Goal: Communication & Community: Answer question/provide support

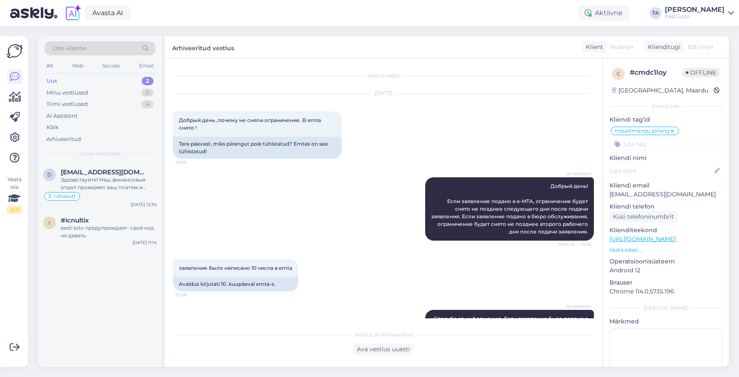
scroll to position [153, 0]
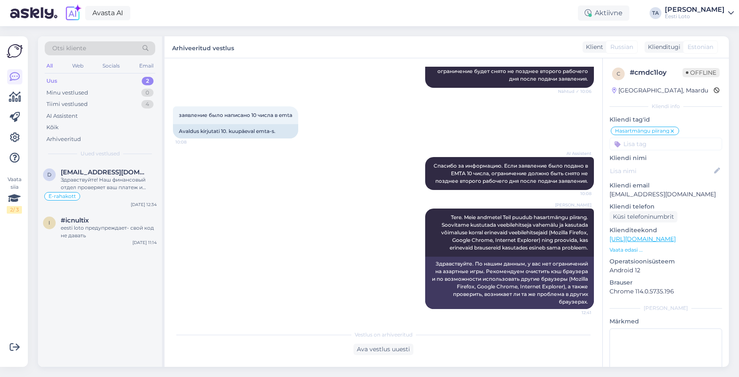
click at [53, 80] on div "Uus" at bounding box center [51, 81] width 11 height 8
click at [81, 162] on div "Otsi kliente All Web Socials Email Uus 2 Minu vestlused 0 Tiimi vestlused 4 AI …" at bounding box center [100, 99] width 124 height 126
click at [90, 178] on div "Здравствуйте! Наш финансовый отдел проверяет ваш платеж и либо вернет его на ва…" at bounding box center [109, 183] width 96 height 15
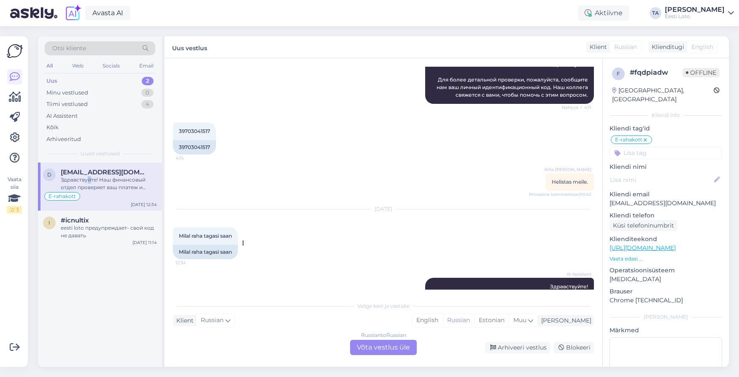
scroll to position [160, 0]
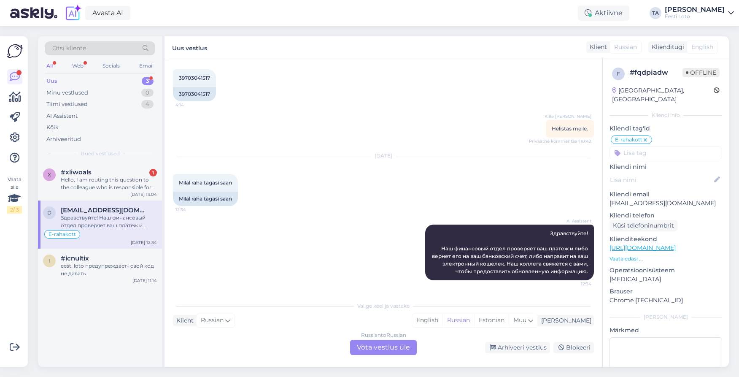
click at [50, 82] on div "Uus" at bounding box center [51, 81] width 11 height 8
click at [86, 174] on span "#xliwoals" at bounding box center [76, 172] width 31 height 8
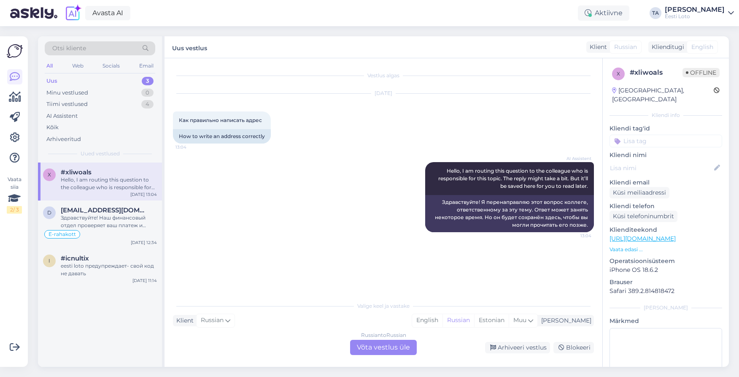
scroll to position [0, 0]
click at [533, 322] on icon at bounding box center [530, 320] width 5 height 9
type input "est"
click at [523, 302] on link "Estonian" at bounding box center [503, 299] width 93 height 14
click at [399, 348] on div "Russian to Estonian Võta vestlus üle" at bounding box center [383, 347] width 67 height 15
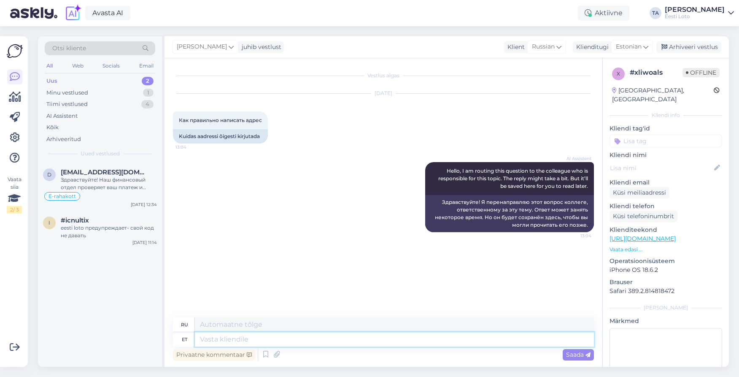
click at [267, 340] on textarea at bounding box center [394, 339] width 399 height 14
type textarea "Tere."
type textarea "Привет."
type textarea "Tere. Täpsustage"
type textarea "Здравствуйте. Уточните, пожалуйста."
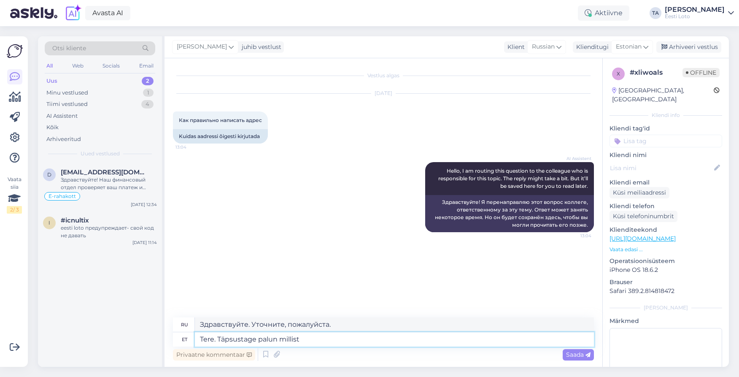
type textarea "Tere. Täpsustage palun millist a"
type textarea "Здравствуйте. Уточните, пожалуйста, какой именно."
type textarea "Tere. Täpsustage palun millist aadressi"
type textarea "Здравствуйте. Укажите, пожалуйста, адрес."
type textarea "Tere. Täpsustage palun millist aadressi mõ"
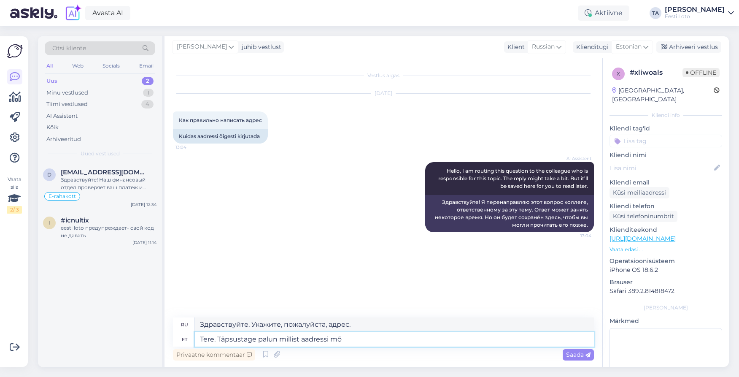
type textarea "Здравствуйте. Уточните, пожалуйста, какой адрес вы имеете в виду."
type textarea "Tere. Täpsustage palun millist aadressi mõtlete ja"
type textarea "Здравствуйте. Уточните, пожалуйста, какой адрес вы имеете в виду и"
type textarea "Tere. Täpsustage palun millist aadressi mõtlete ja kuhu s"
type textarea "Здравствуйте. Уточните, пожалуйста, какой адрес и где именно вы имеете в виду."
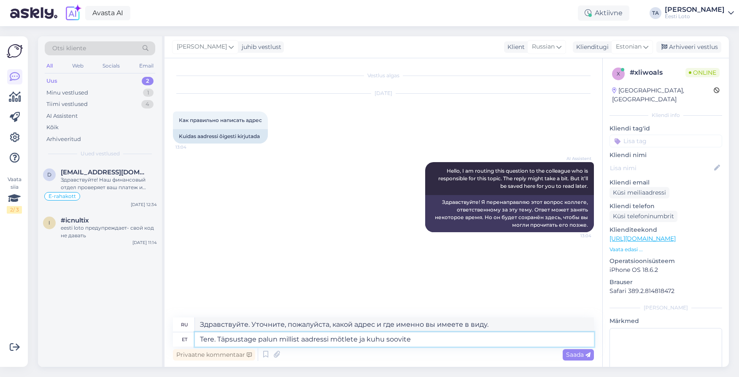
type textarea "Tere. Täpsustage palun millist aadressi mõtlete ja kuhu soovite"
type textarea "Здравствуйте. Пожалуйста, уточните, какой адрес вы имеете в виду и куда хотите …"
type textarea "Tere. Täpsustage palun millist aadressi mõtlete ja kuhu soovite seda"
type textarea "Здравствуйте. Пожалуйста, уточните, какой адрес вы имеете в виду и куда вы хоти…"
type textarea "Tere. Täpsustage palun millist aadressi mõtlete ja kuhu soovite seda kirjutada."
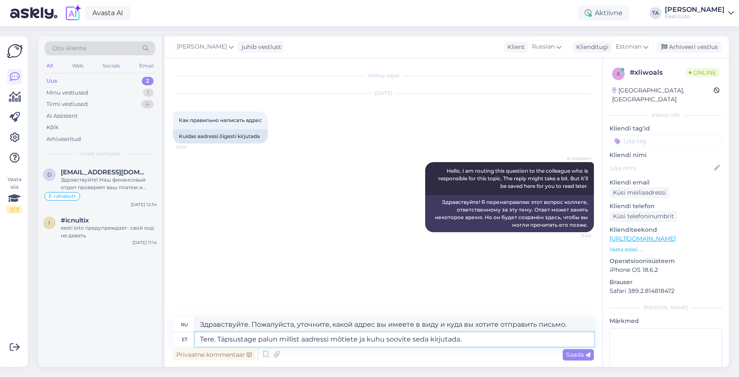
type textarea "Здравствуйте. Пожалуйста, уточните, какой адрес вы имеете в виду и куда хотите …"
type textarea "Tere. Täpsustage palun millist aadressi mõtlete ja kuhu soovite seda kirjutada."
click at [575, 354] on span "Saada" at bounding box center [578, 355] width 24 height 8
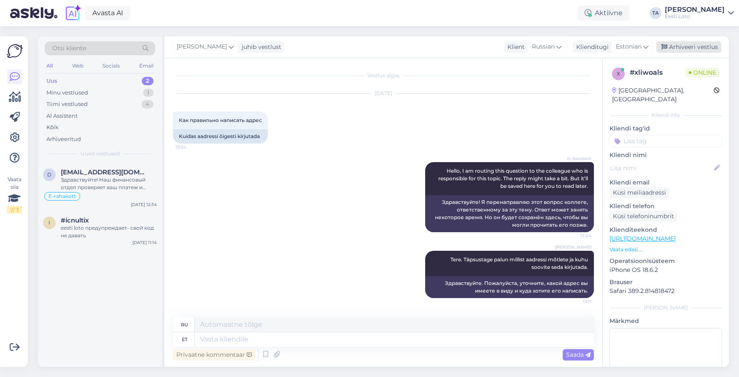
click at [684, 49] on div "Arhiveeri vestlus" at bounding box center [689, 46] width 65 height 11
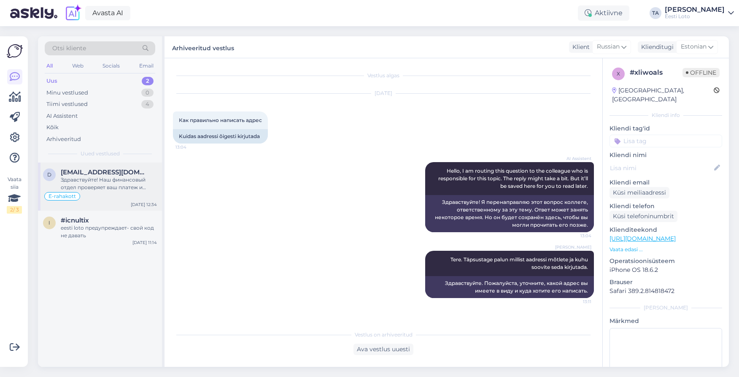
click at [92, 184] on div "Здравствуйте! Наш финансовый отдел проверяет ваш платеж и либо вернет его на ва…" at bounding box center [109, 183] width 96 height 15
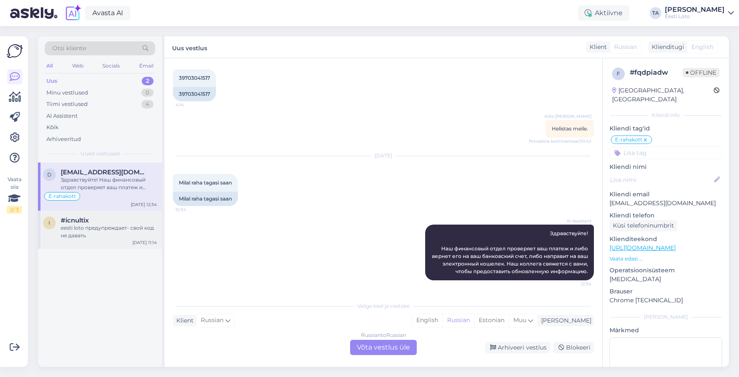
click at [81, 222] on span "#icnultix" at bounding box center [75, 220] width 28 height 8
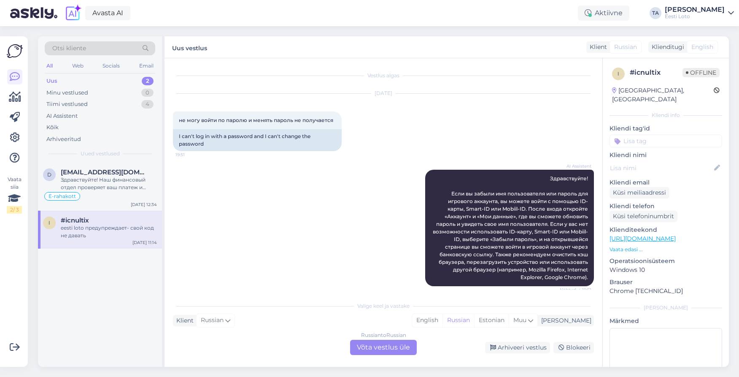
scroll to position [207, 0]
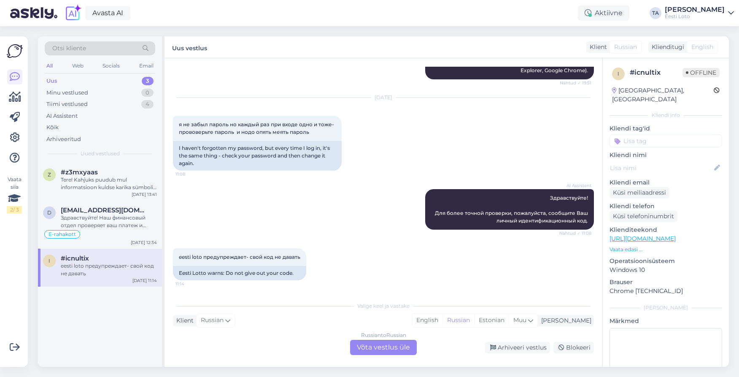
click at [57, 81] on div "Uus 3" at bounding box center [100, 81] width 111 height 12
click at [90, 176] on div "Tere! Kahjuks puudub mul informatsioon kuldse karika sümboli tähenduse kohta Vi…" at bounding box center [109, 183] width 96 height 15
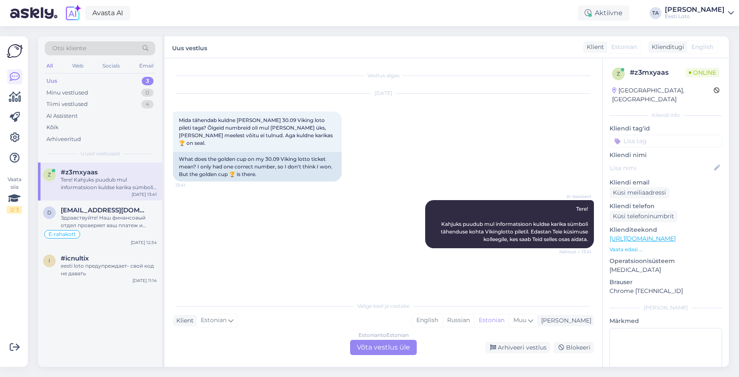
click at [386, 348] on div "Estonian to Estonian Võta vestlus üle" at bounding box center [383, 347] width 67 height 15
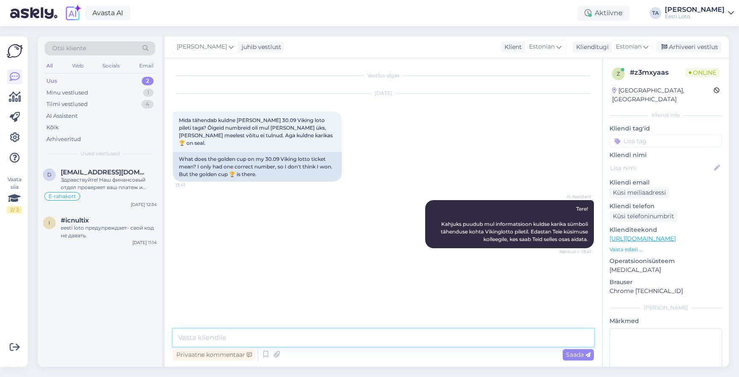
click at [245, 337] on textarea at bounding box center [383, 338] width 421 height 18
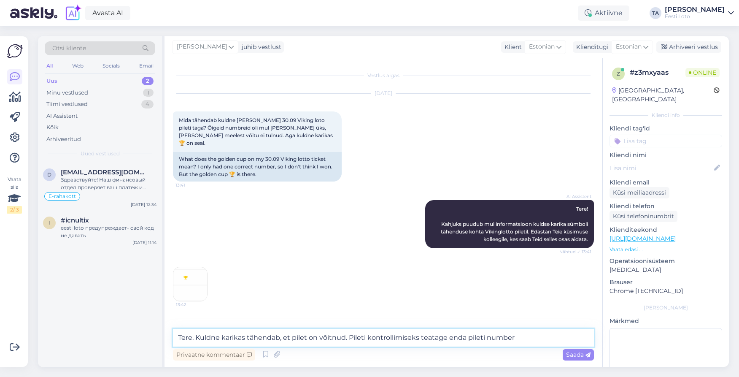
type textarea "Tere. Kuldne karikas tähendab, et pilet on võitnud. Pileti kontrollimiseks teat…"
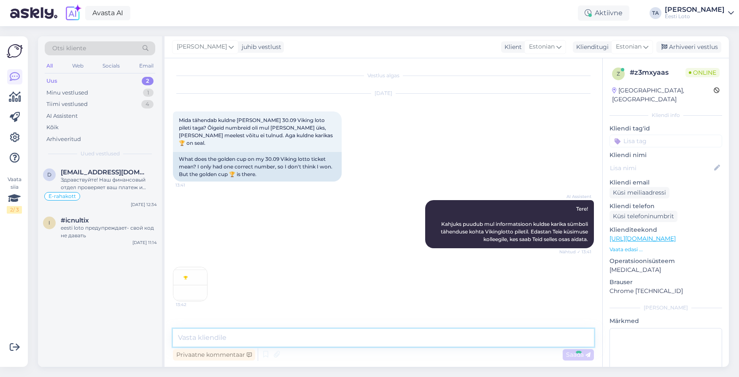
scroll to position [26, 0]
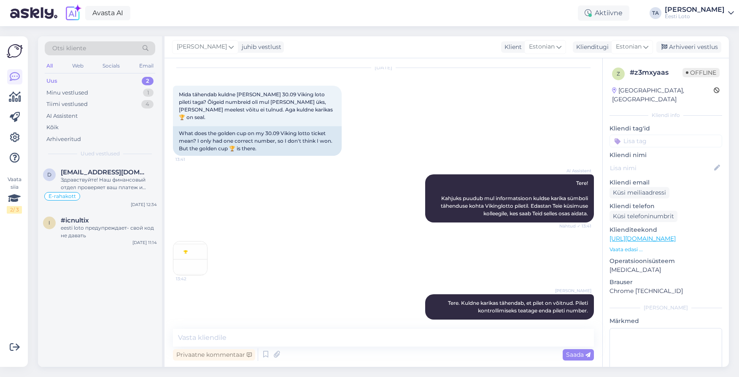
click at [635, 135] on input at bounding box center [666, 141] width 113 height 13
type input "pileti"
click at [641, 172] on span "pileti kontroll" at bounding box center [635, 174] width 33 height 5
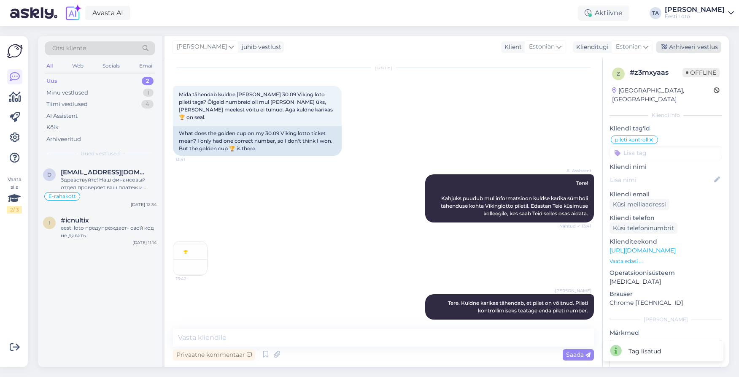
click at [678, 51] on div "Arhiveeri vestlus" at bounding box center [689, 46] width 65 height 11
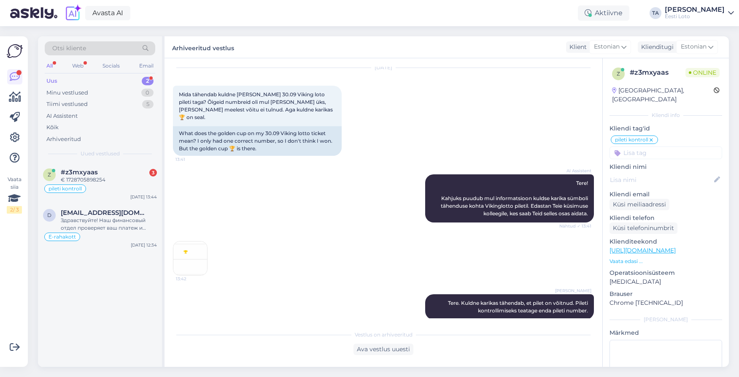
scroll to position [307, 0]
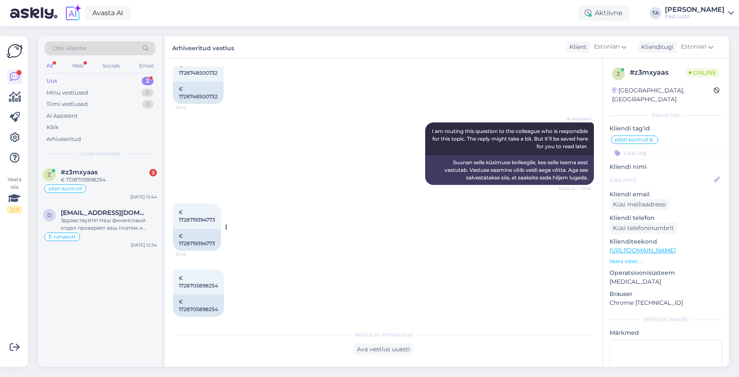
click at [204, 210] on span "€ 1728719394773" at bounding box center [197, 216] width 36 height 14
copy span "1728719394773"
click at [380, 350] on div "Ava vestlus uuesti" at bounding box center [384, 349] width 60 height 11
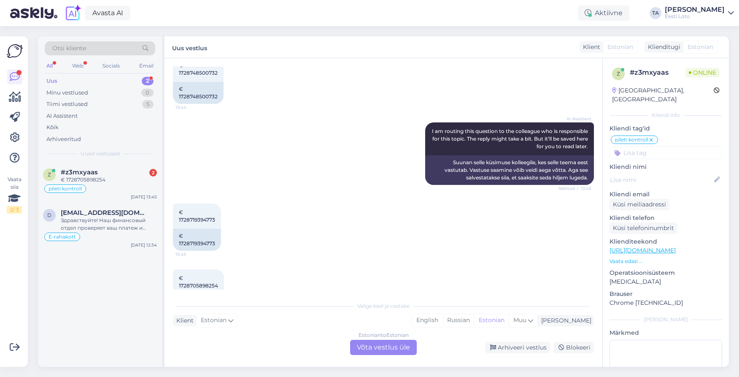
click at [374, 349] on div "Estonian to Estonian Võta vestlus üle" at bounding box center [383, 347] width 67 height 15
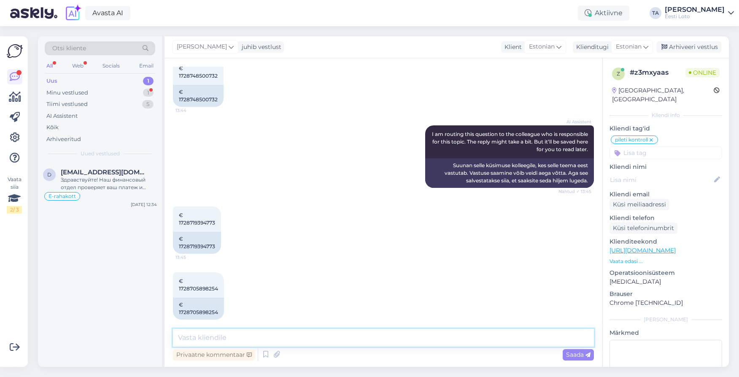
click at [272, 334] on textarea at bounding box center [383, 338] width 421 height 18
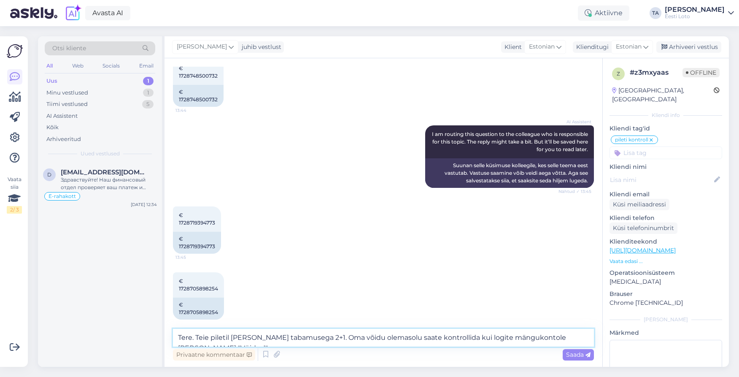
click at [560, 338] on textarea "Tere. Teie piletil [PERSON_NAME] tabamusega 2+1. Oma võidu olemasolu saate kont…" at bounding box center [383, 338] width 421 height 18
type textarea "Tere. Teie piletil [PERSON_NAME] tabamusega 2+1. Oma võidu olemasolu saate kont…"
click at [572, 356] on span "Saada" at bounding box center [578, 355] width 24 height 8
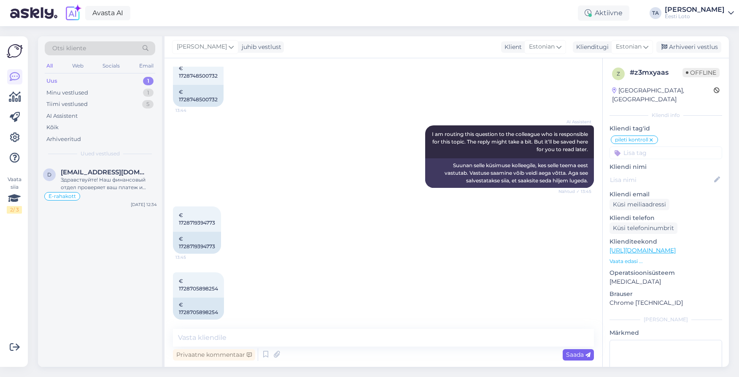
scroll to position [348, 0]
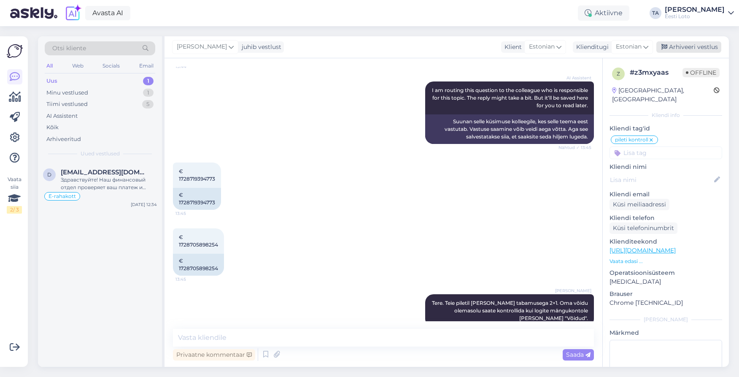
click at [685, 47] on div "Arhiveeri vestlus" at bounding box center [689, 46] width 65 height 11
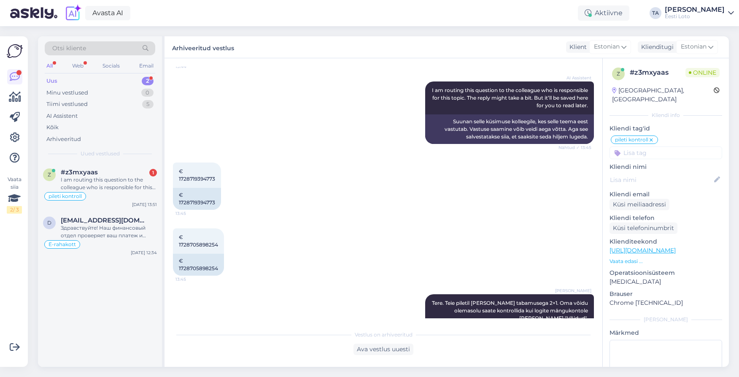
scroll to position [498, 0]
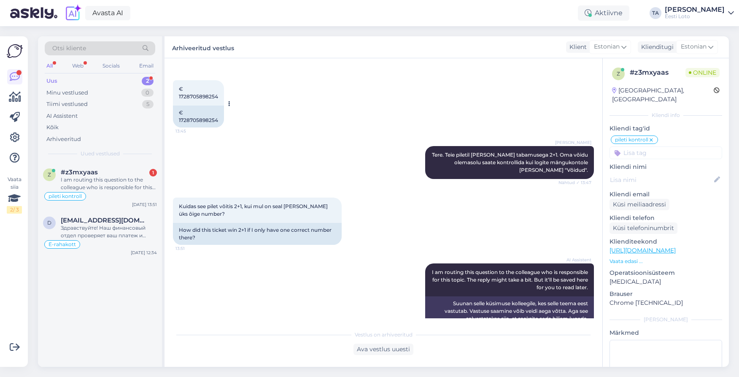
click at [200, 89] on span "€ 1728705898254" at bounding box center [198, 93] width 39 height 14
click at [200, 89] on span "€ 1728705898254" at bounding box center [198, 92] width 39 height 14
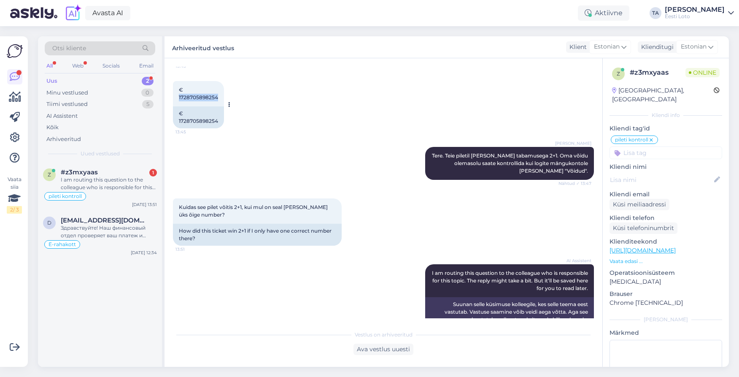
scroll to position [494, 0]
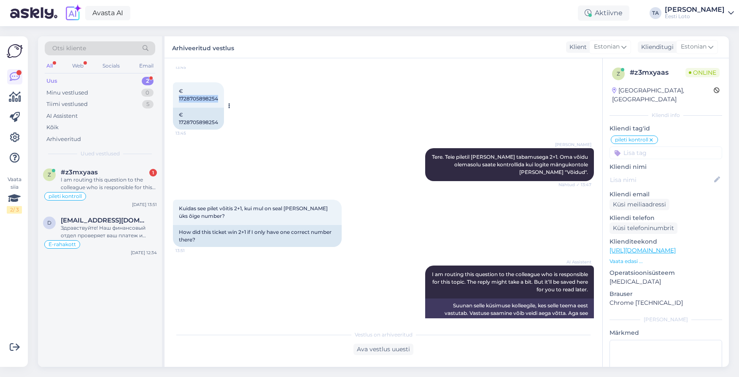
copy span "1728705898254"
click at [393, 349] on div "Ava vestlus uuesti" at bounding box center [384, 349] width 60 height 11
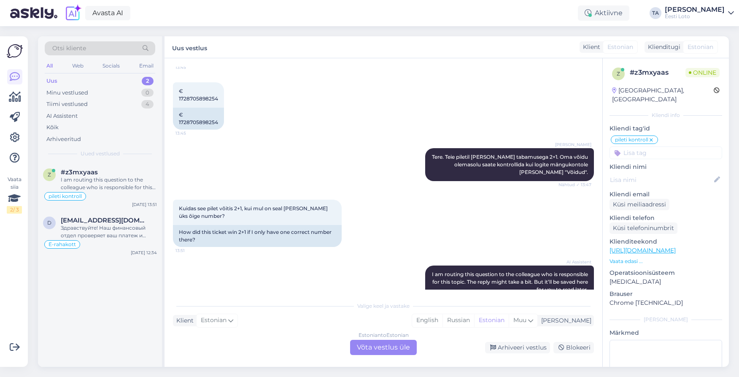
click at [387, 346] on div "Estonian to Estonian Võta vestlus üle" at bounding box center [383, 347] width 67 height 15
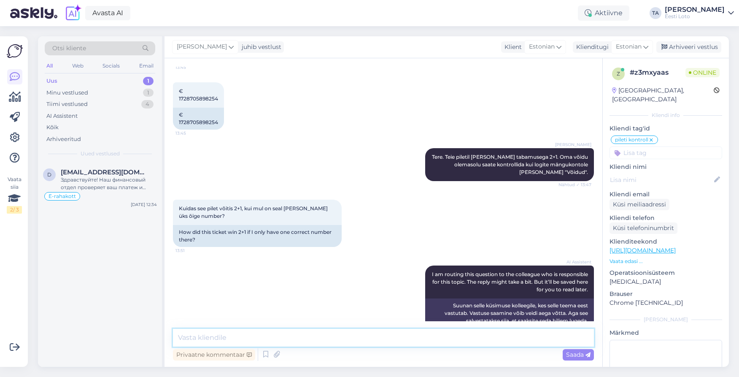
click at [314, 341] on textarea at bounding box center [383, 338] width 421 height 18
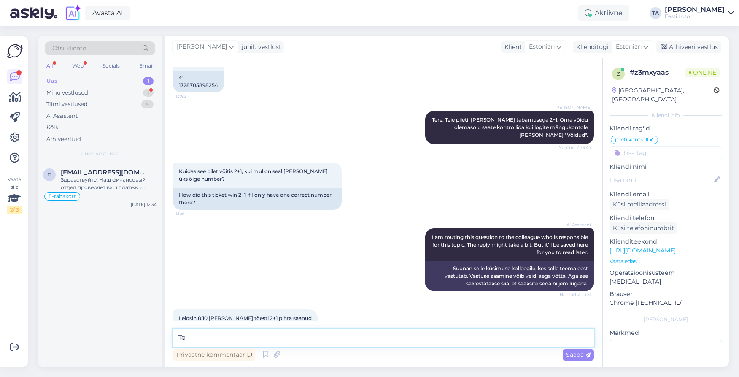
type textarea "T"
type textarea "Selge :)"
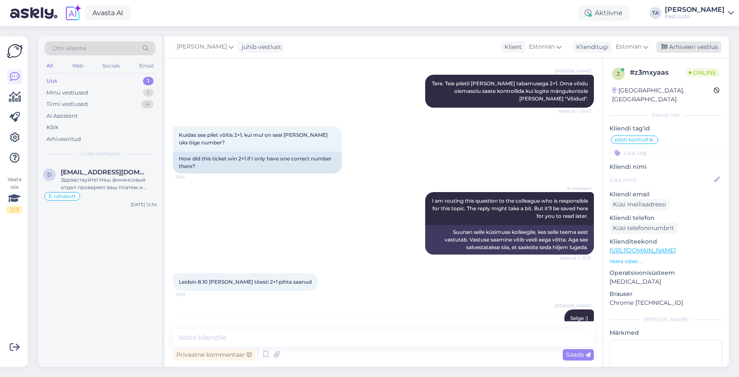
click at [696, 50] on div "Arhiveeri vestlus" at bounding box center [689, 46] width 65 height 11
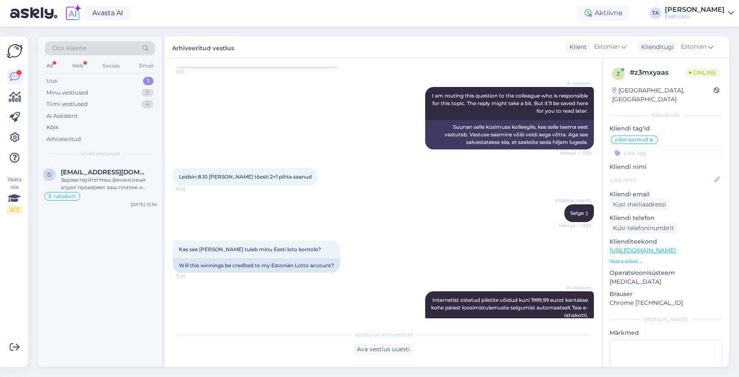
scroll to position [892, 0]
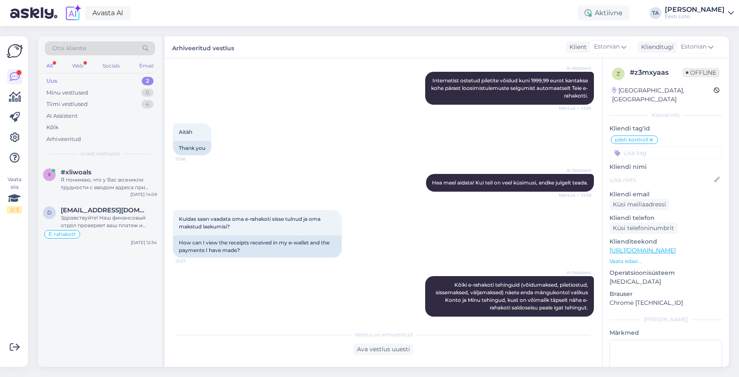
click at [60, 81] on div "Uus 2" at bounding box center [100, 81] width 111 height 12
click at [89, 172] on span "#xliwoals" at bounding box center [76, 172] width 31 height 8
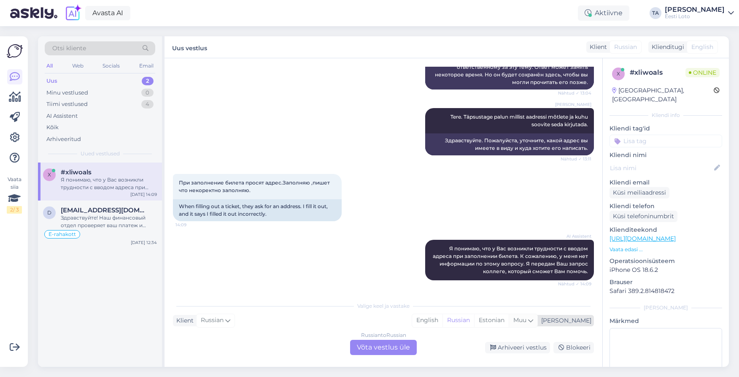
click at [533, 320] on icon at bounding box center [530, 320] width 5 height 9
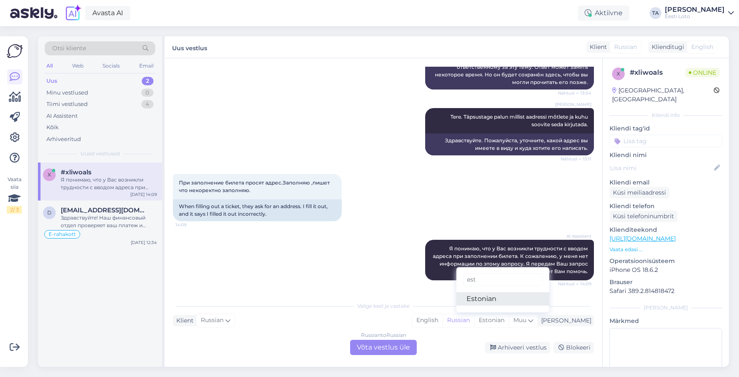
type input "est"
click at [511, 295] on link "Estonian" at bounding box center [503, 299] width 93 height 14
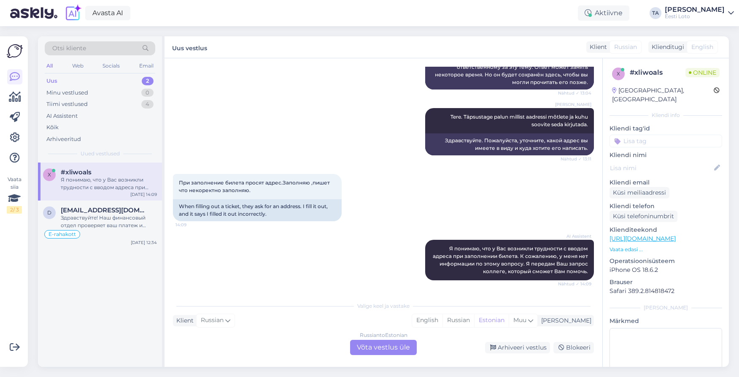
click at [384, 350] on div "Russian to Estonian Võta vestlus üle" at bounding box center [383, 347] width 67 height 15
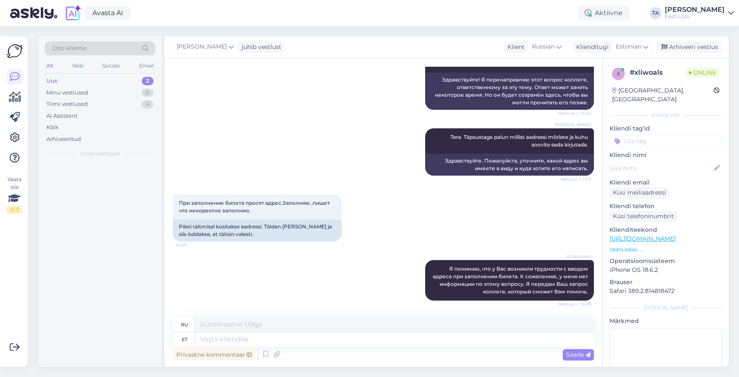
scroll to position [122, 0]
click at [312, 341] on textarea at bounding box center [394, 339] width 399 height 14
type textarea "Palun"
type textarea "Пожалуйста"
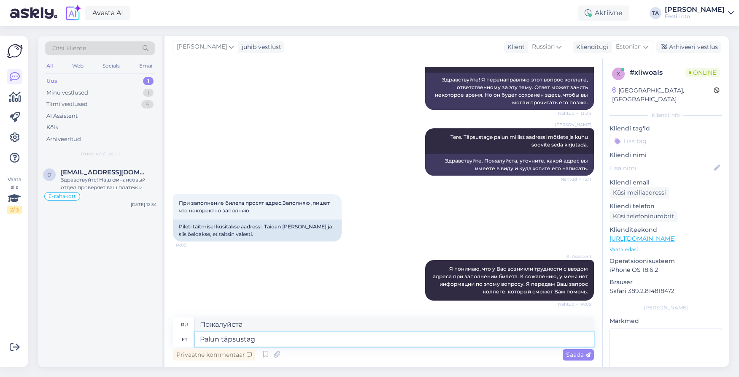
type textarea "Palun täpsustage"
type textarea "Пожалуйста, уточните"
type textarea "Palun täpsustage kus"
type textarea "Пожалуйста, укажите, где"
type textarea "Palun täpsustage [PERSON_NAME] ku"
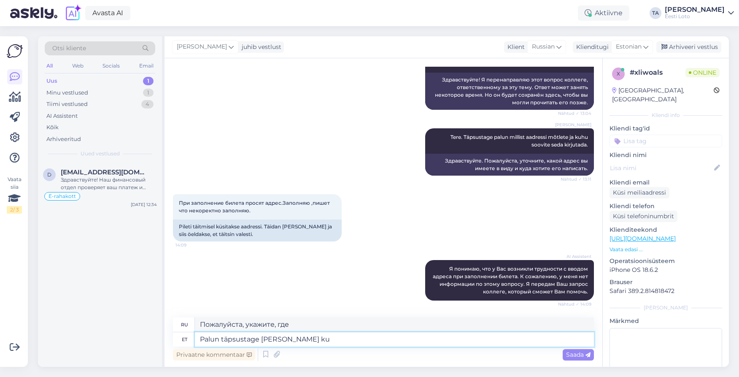
type textarea "Пожалуйста, укажите, где и"
type textarea "Palun täpsustage [PERSON_NAME] kuidas"
type textarea "Пожалуйста, укажите, где и как"
type textarea "Palun täpsustage [PERSON_NAME] kuidas täidate"
type textarea "Пожалуйста, укажите, где и как вы заполняете"
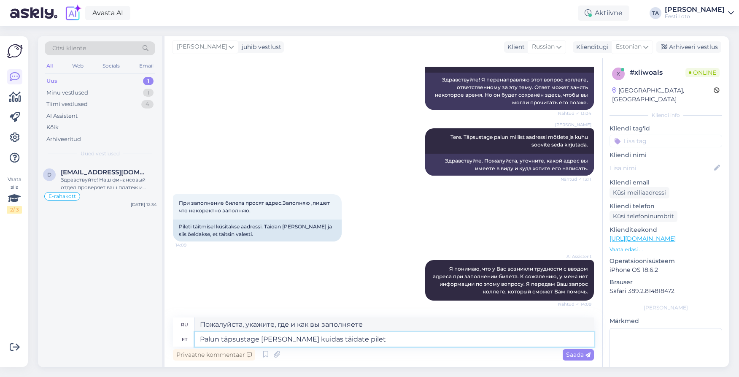
type textarea "Palun täpsustage [PERSON_NAME] kuidas täidate pileti"
type textarea "Пожалуйста, укажите, где и как вы будете заполнять тикет."
type textarea "Palun täpsustage [PERSON_NAME] kuidas täidat"
type textarea "Пожалуйста, укажите, где и как вы заполняете"
type textarea "Palun täpsustage [PERSON_NAME] kuidas"
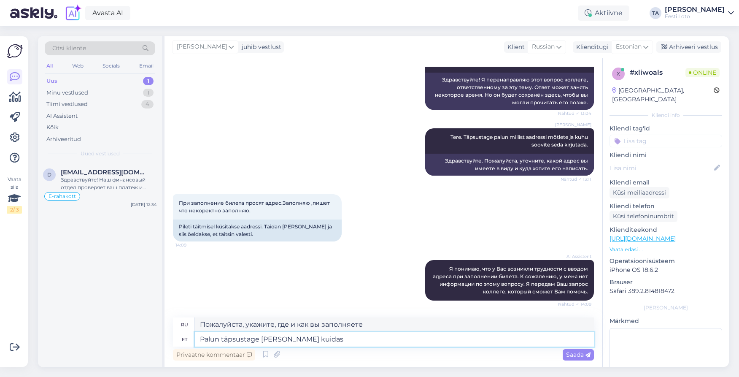
type textarea "Пожалуйста, укажите, где и как"
type textarea "Palun täpsustage [PERSON_NAME] kuidas proovite tä"
type textarea "Пожалуйста, уточните, где и как вы это делаете."
type textarea "Palun täpsustage [PERSON_NAME] kuidas proovite täita p"
type textarea "Пожалуйста, укажите, где и как вы пытаетесь заполнить"
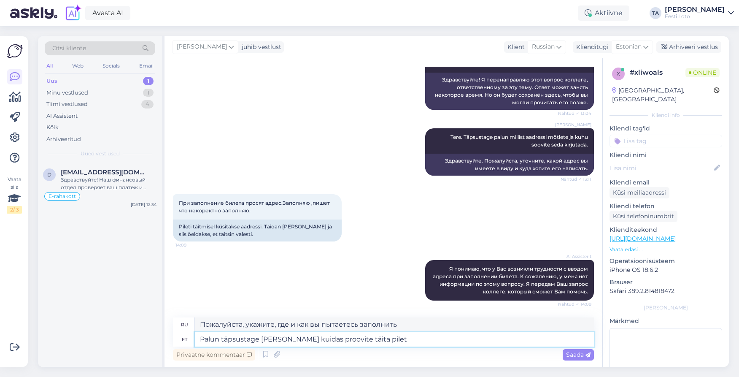
type textarea "Palun täpsustage [PERSON_NAME] kuidas proovite täita pileti"
type textarea "Пожалуйста, уточните, где и как вы пытаетесь заполнить заявку."
type textarea "Palun täpsustage [PERSON_NAME] kuidas proovite täita pileti. Pileti o"
type textarea "Пожалуйста, укажите, где и как вы пытаетесь заполнить тикет."
type textarea "Palun täpsustage [PERSON_NAME] kuidas proovite täita pileti. Pileti ostmisel"
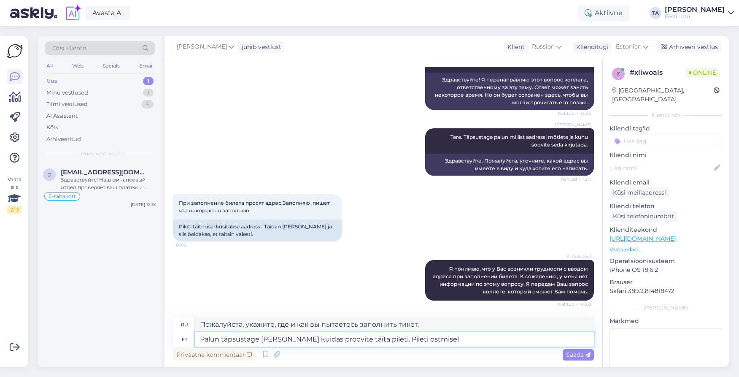
type textarea "Пожалуйста, укажите, где и как вы пытаетесь заполнить билет. При покупке билета"
type textarea "Palun täpsustage [PERSON_NAME] kuidas proovite täita pileti. Pileti ostmisel me…"
type textarea "Пожалуйста, уточните, где и как вы пытаетесь заполнить билет. При покупке билет…"
type textarea "Palun täpsustage [PERSON_NAME] kuidas proovite täita pileti. Pileti ostmisel me…"
type textarea "Пожалуйста, уточните, где и как вы пытаетесь заполнить билет. При покупке билет…"
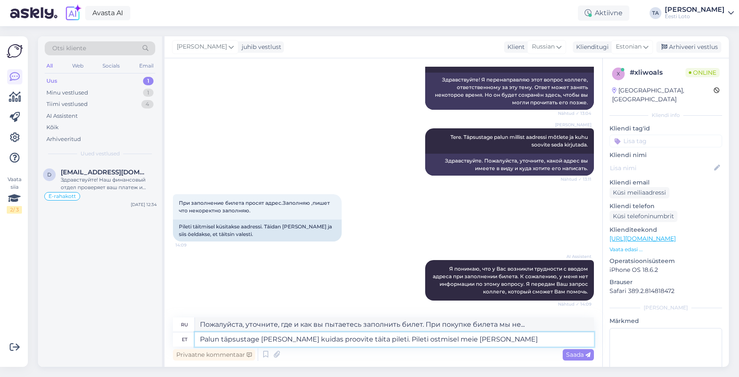
type textarea "Palun täpsustage [PERSON_NAME] kuidas proovite täita pileti. Pileti ostmisel me…"
type textarea "Пожалуйста, уточните, где и как вы пытаетесь заполнить билет. Мы не будем спраш…"
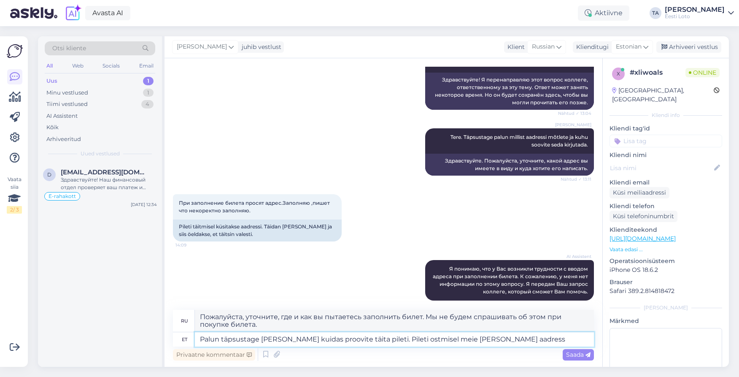
type textarea "Palun täpsustage [PERSON_NAME] kuidas proovite täita pileti. Pileti ostmisel me…"
type textarea "Пожалуйста, укажите, где и как вы пытаетесь заполнить билет. Мы не запрашиваем …"
type textarea "Palun täpsustage [PERSON_NAME] kuidas proovite täita pileti. Pileti ostmisel me…"
type textarea "Пожалуйста, уточните, где и как вы пытаетесь заполнить билет. Мы не запрашиваем…"
type textarea "Palun täpsustage [PERSON_NAME] kuidas proovite täita pileti. Pileti ostmisel me…"
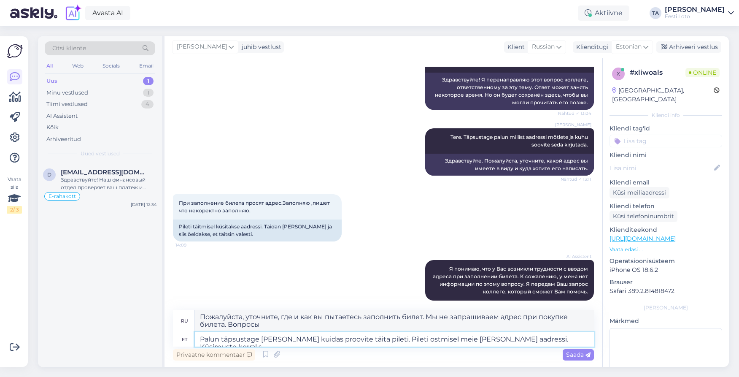
type textarea "Пожалуйста, укажите, где и как вы пытаетесь заполнить билет. Мы не запрашиваем …"
type textarea "Palun täpsustage [PERSON_NAME] kuidas proovite täita pileti. Pileti ostmisel me…"
type textarea "Пожалуйста, укажите, где и как вы пытаетесь заполнить билет. Мы не запрашиваем …"
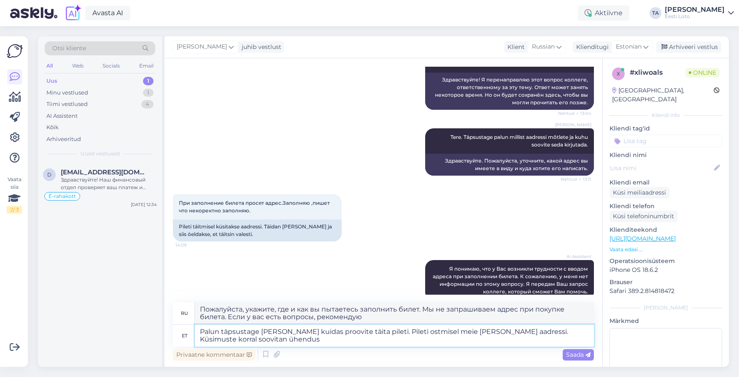
type textarea "Palun täpsustage [PERSON_NAME] kuidas proovite täita pileti. Pileti ostmisel me…"
type textarea "Пожалуйста, укажите, где и как вы пытаетесь заполнить билет. Мы не запрашиваем …"
type textarea "Palun täpsustage [PERSON_NAME] kuidas proovite täita pileti. Pileti ostmisel me…"
type textarea "Пожалуйста, укажите, где и как вы пытаетесь заполнить тикет. Мы не запрашиваем …"
type textarea "Palun täpsustage [PERSON_NAME] kuidas proovite täita pileti. Pileti ostmisel me…"
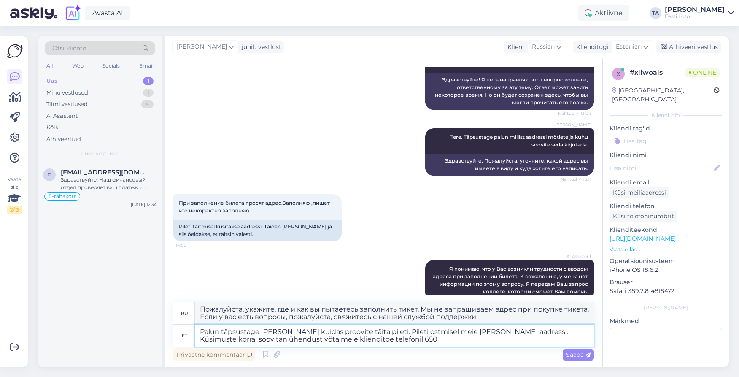
type textarea "Пожалуйста, укажите, где и как вы пытаетесь заполнить билет. Мы не запрашиваем …"
type textarea "Palun täpsustage [PERSON_NAME] kuidas proovite täita pileti. Pileti ostmisel me…"
type textarea "Пожалуйста, укажите, где и как вы пытаетесь заполнить билет. Мы не запрашиваем …"
type textarea "Palun täpsustage [PERSON_NAME] kuidas proovite täita pileti. Pileti ostmisel me…"
type textarea "Пожалуйста, укажите, где и как вы пытаетесь заполнить билет. Мы не запрашиваем …"
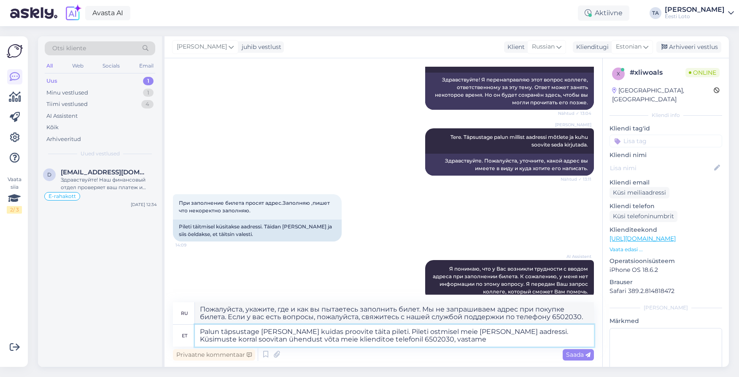
type textarea "Palun täpsustage [PERSON_NAME] kuidas proovite täita pileti. Pileti ostmisel me…"
type textarea "Пожалуйста, уточните, где и как вы пытаетесь заполнить билет. Мы не запрашиваем…"
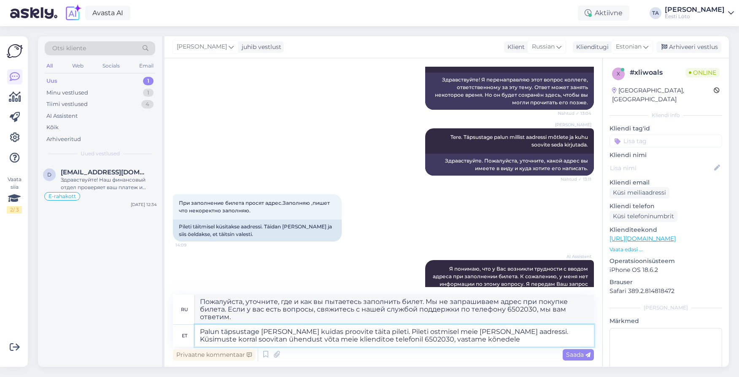
type textarea "Palun täpsustage [PERSON_NAME] kuidas proovite täita pileti. Pileti ostmisel me…"
type textarea "Пожалуйста, уточните, где и как вы пытаетесь заполнить билет. Мы не запрашиваем…"
type textarea "Palun täpsustage [PERSON_NAME] kuidas proovite täita pileti. Pileti ostmisel me…"
type textarea "Пожалуйста, укажите, где и как вы пытаетесь заполнить билет. Мы не запрашиваем …"
type textarea "Palun täpsustage [PERSON_NAME] kuidas proovite täita pileti. Pileti ostmisel me…"
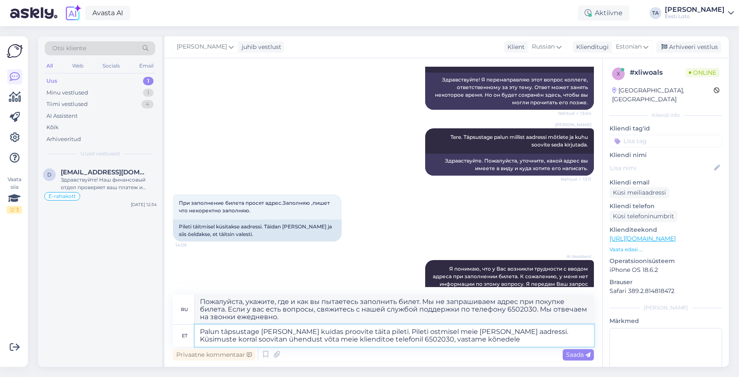
type textarea "Пожалуйста, уточните, где и как вы пытаетесь заполнить билет. Мы не запрашиваем…"
type textarea "Palun täpsustage [PERSON_NAME] kuidas proovite täita pileti. Pileti ostmisel me…"
type textarea "Пожалуйста, укажите, где и как вы пытаетесь заполнить билет. Мы не запрашиваем …"
type textarea "Palun täpsustage [PERSON_NAME] kuidas proovite täita pileti. Pileti ostmisel me…"
type textarea "Пожалуйста, уточните, где и как вы пытаетесь заполнить билет. Мы не запрашиваем…"
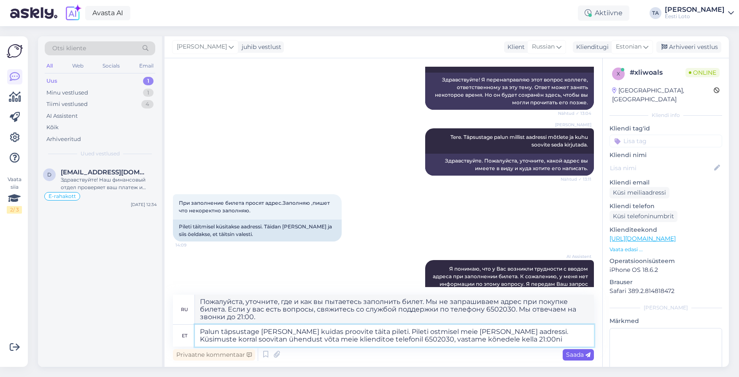
type textarea "Palun täpsustage [PERSON_NAME] kuidas proovite täita pileti. Pileti ostmisel me…"
click at [568, 353] on span "Saada" at bounding box center [578, 355] width 24 height 8
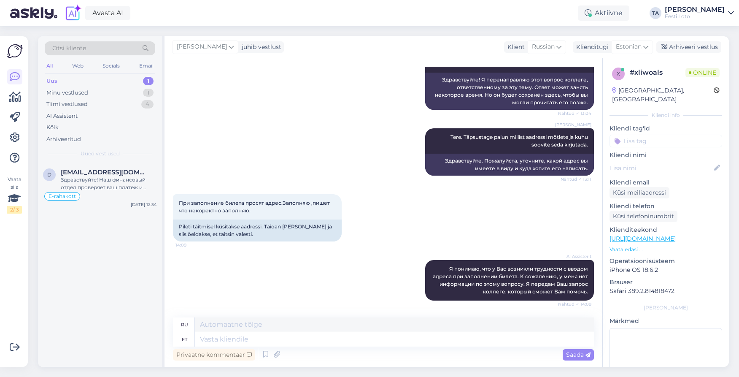
scroll to position [226, 0]
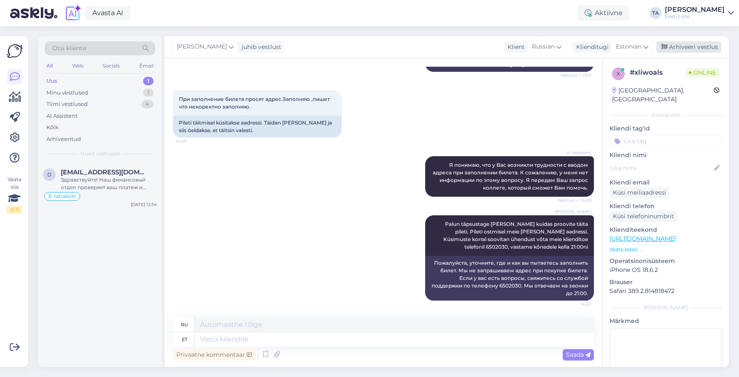
click at [701, 45] on div "Arhiveeri vestlus" at bounding box center [689, 46] width 65 height 11
